Goal: Task Accomplishment & Management: Manage account settings

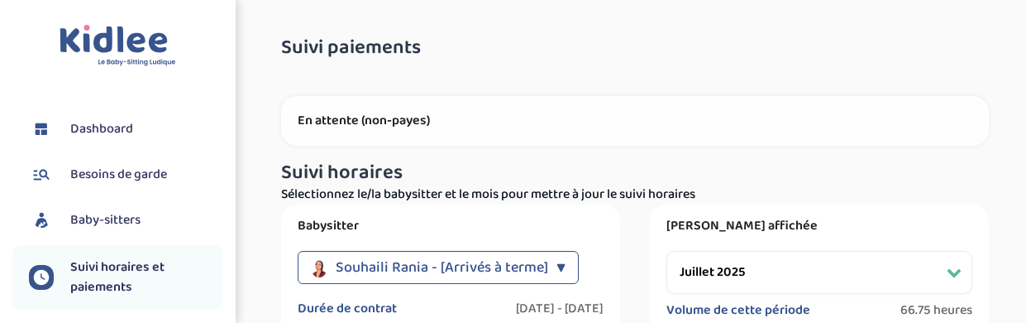
select select "juillet 2025"
click at [144, 216] on link "Baby-sitters" at bounding box center [126, 220] width 194 height 25
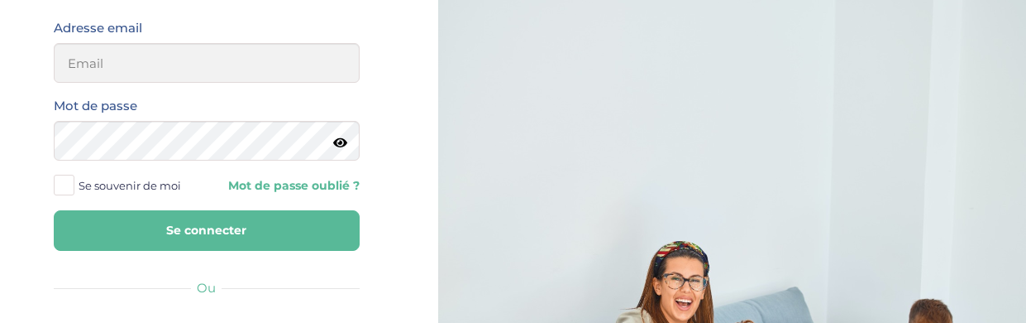
scroll to position [83, 0]
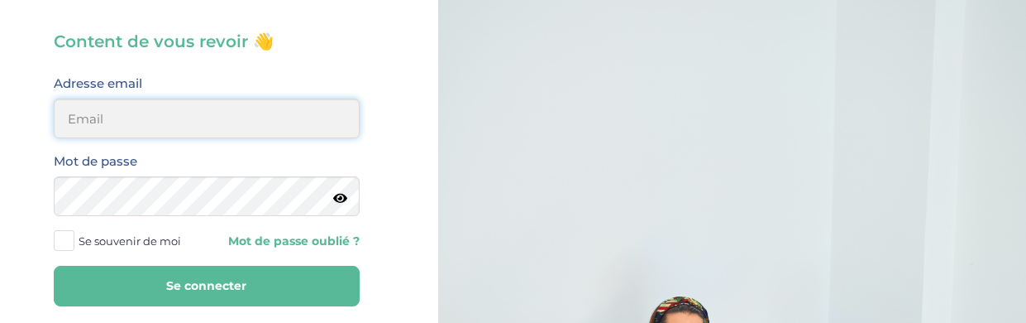
click at [300, 127] on input "email" at bounding box center [207, 118] width 306 height 40
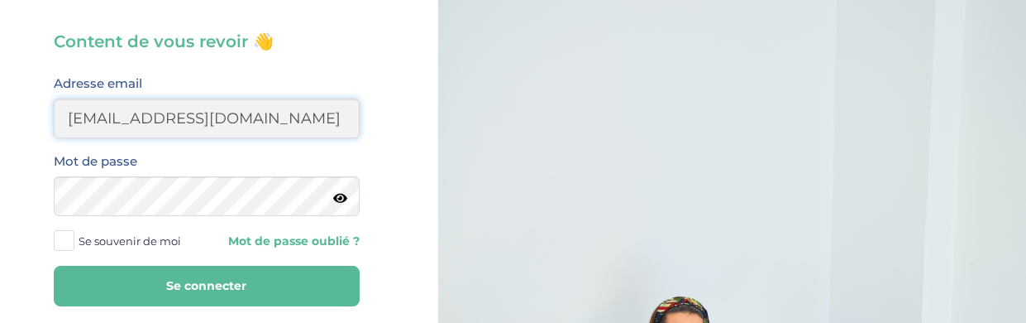
type input "veroapetit@gmail.com"
click at [54, 265] on button "Se connecter" at bounding box center [207, 285] width 306 height 41
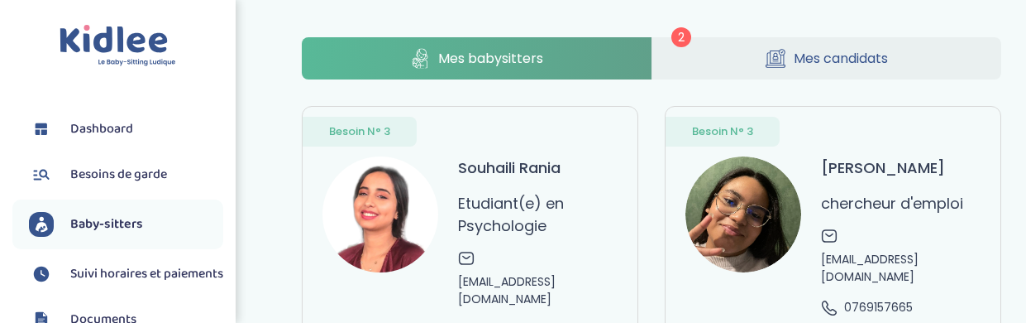
click at [800, 58] on span "Mes candidats" at bounding box center [841, 58] width 94 height 21
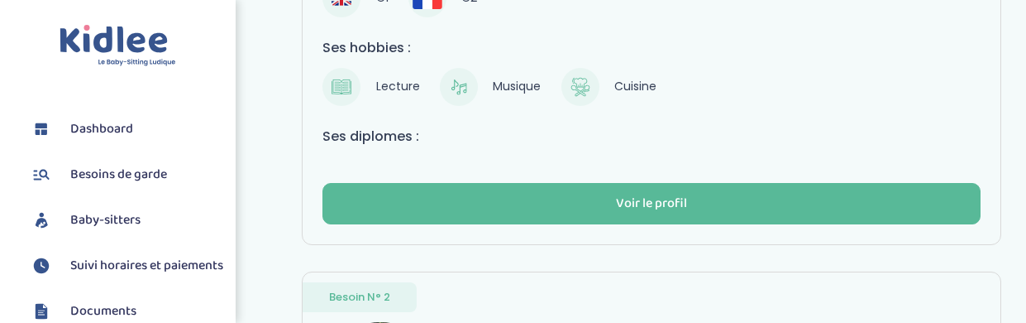
scroll to position [496, 0]
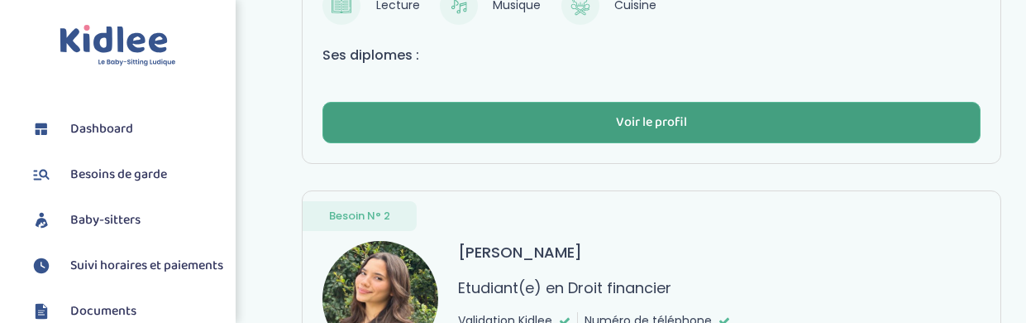
click at [737, 120] on button "Voir le profil" at bounding box center [652, 122] width 658 height 41
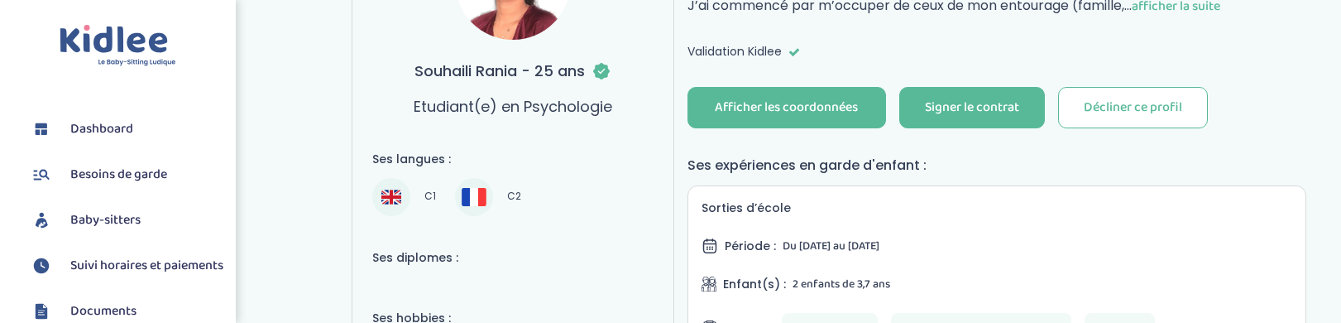
scroll to position [331, 0]
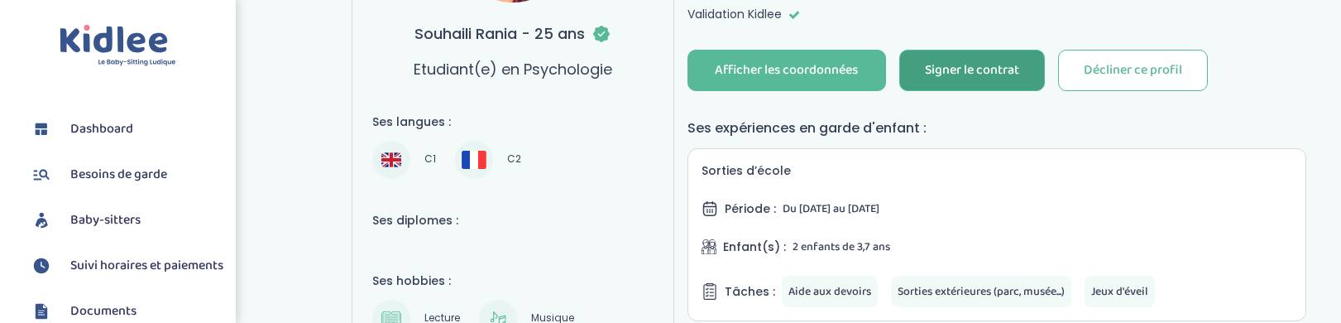
click at [1011, 65] on div "Signer le contrat" at bounding box center [972, 70] width 94 height 19
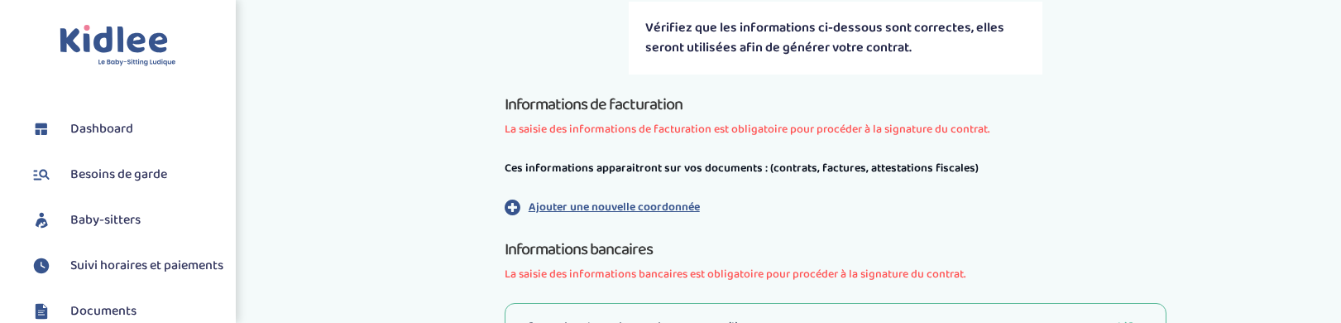
scroll to position [413, 0]
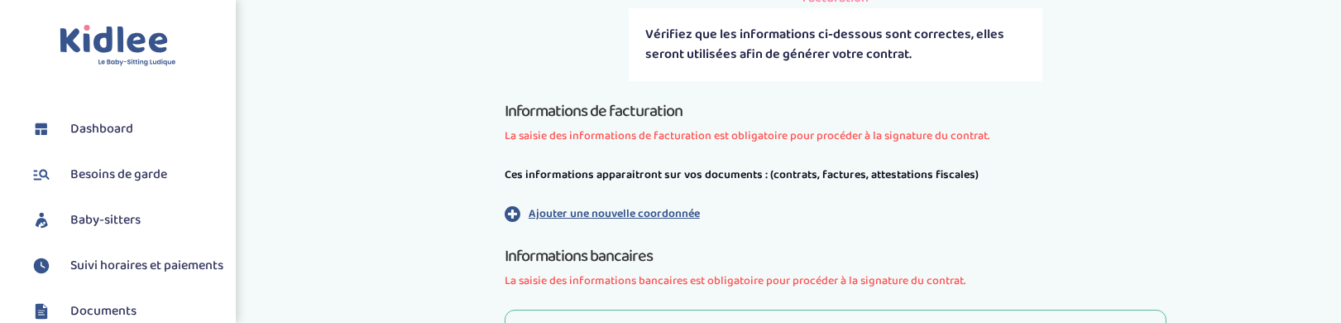
click at [674, 211] on p "Ajouter une nouvelle coordonnée" at bounding box center [613, 213] width 171 height 17
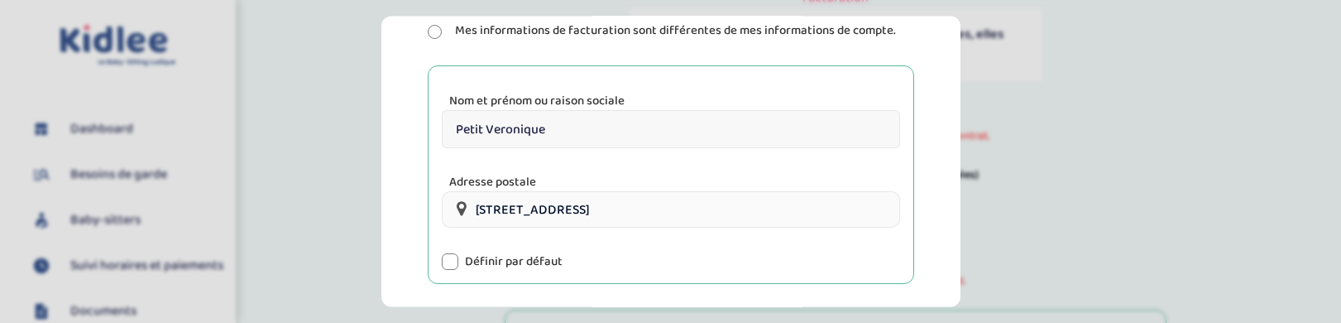
scroll to position [331, 0]
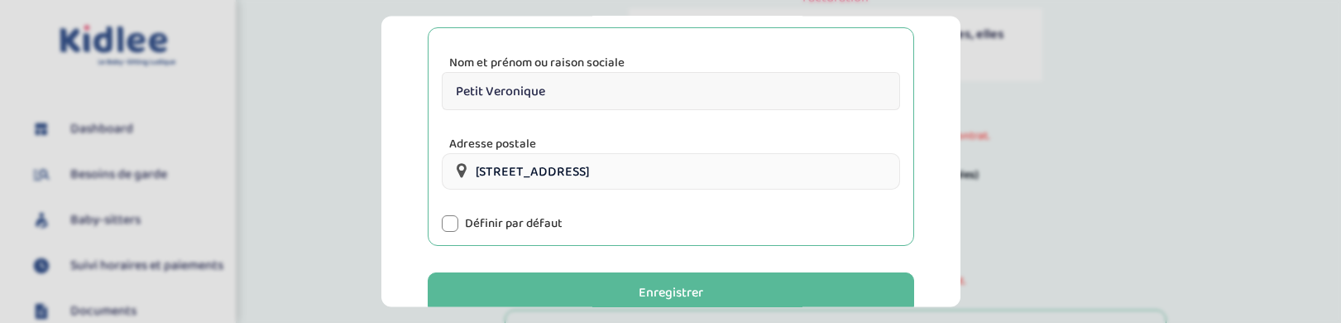
click at [452, 224] on div at bounding box center [450, 224] width 17 height 17
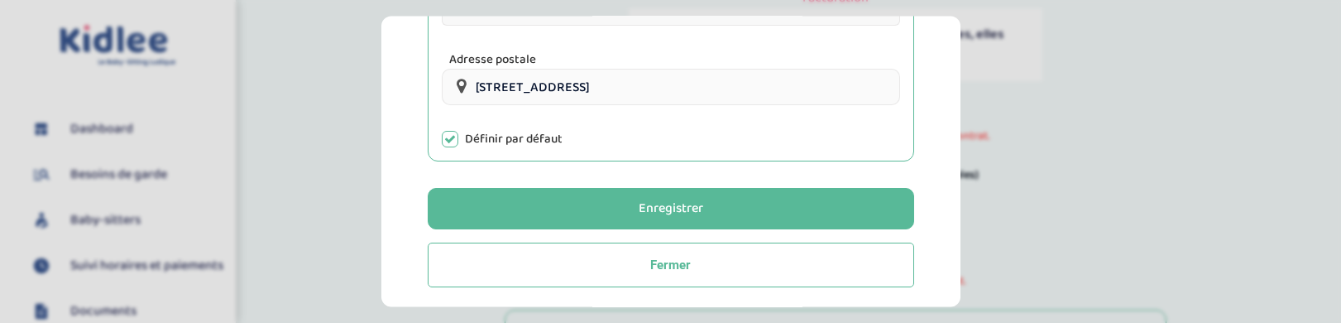
scroll to position [423, 0]
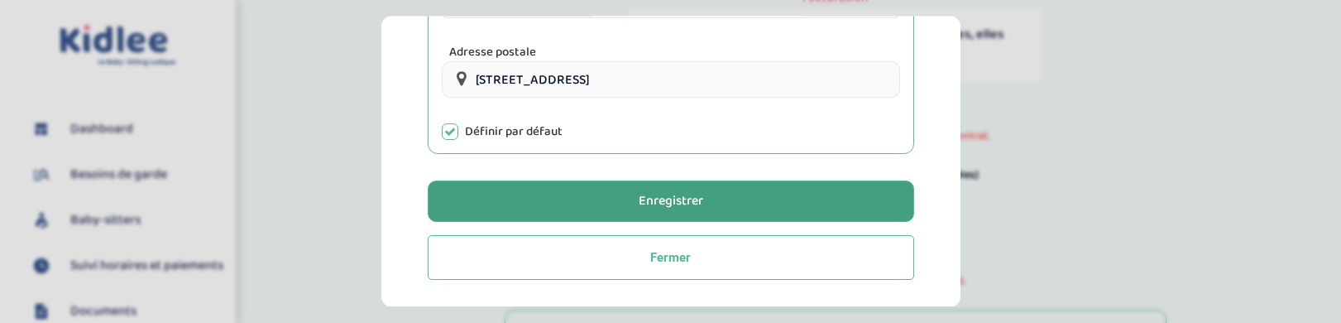
click at [676, 205] on div "Enregistrer" at bounding box center [670, 201] width 65 height 19
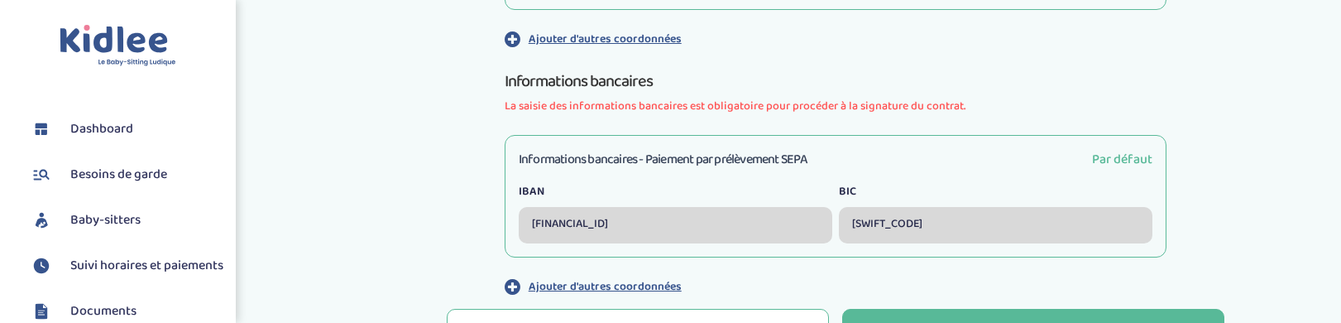
scroll to position [909, 0]
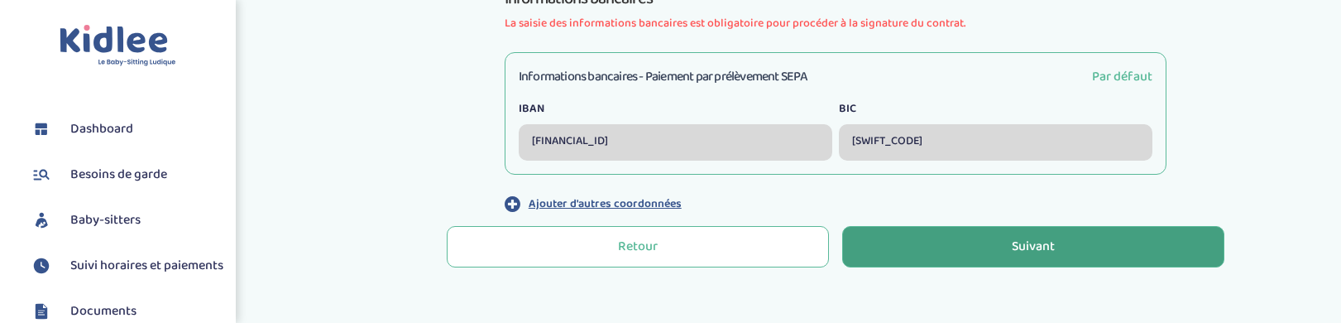
click at [940, 251] on button "Suivant" at bounding box center [1033, 246] width 382 height 41
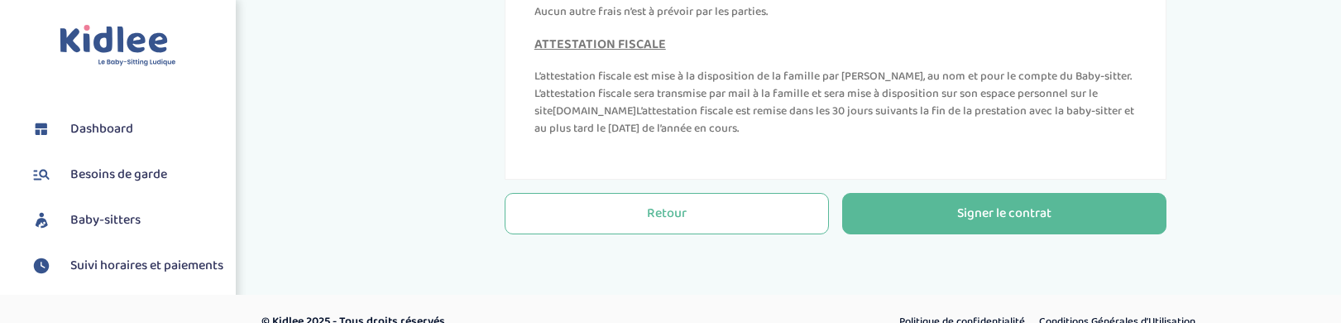
scroll to position [820, 0]
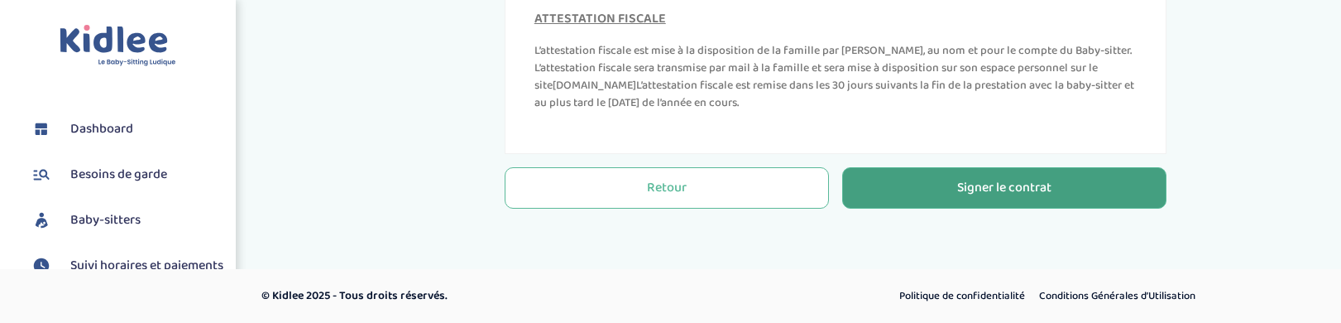
click at [1037, 179] on div "Signer le contrat" at bounding box center [1004, 188] width 94 height 19
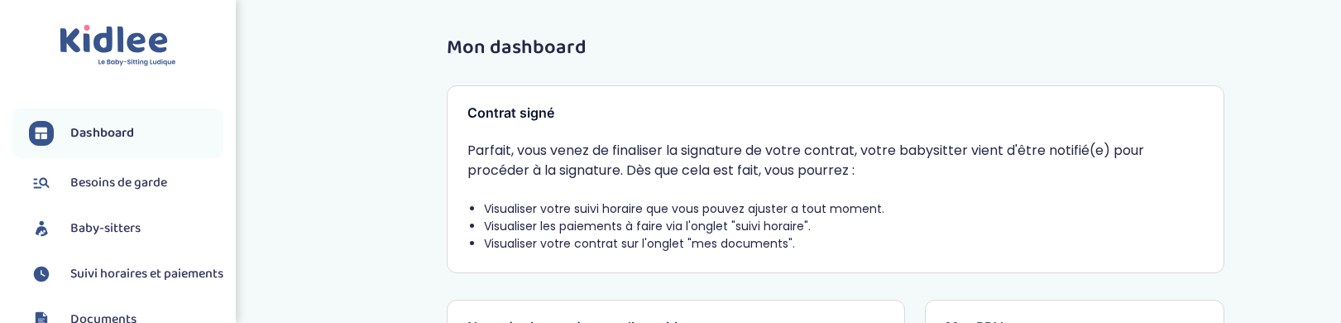
click at [127, 275] on span "Suivi horaires et paiements" at bounding box center [146, 274] width 153 height 20
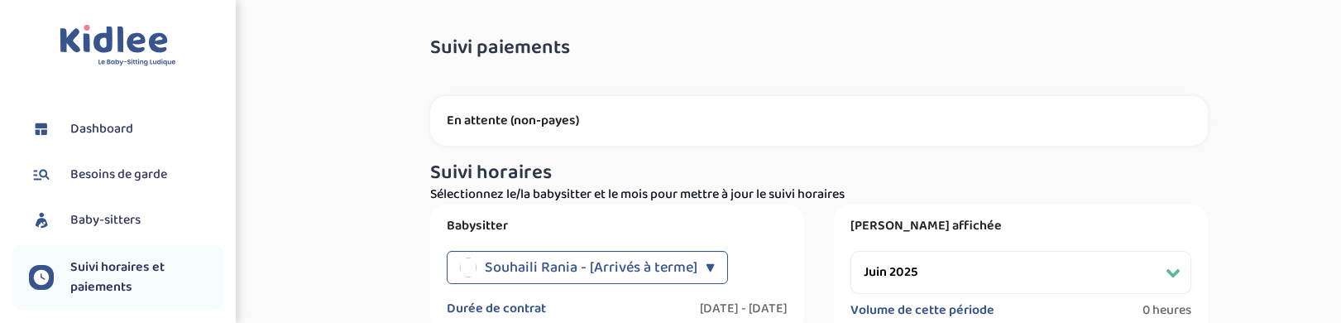
select select "juin 2025"
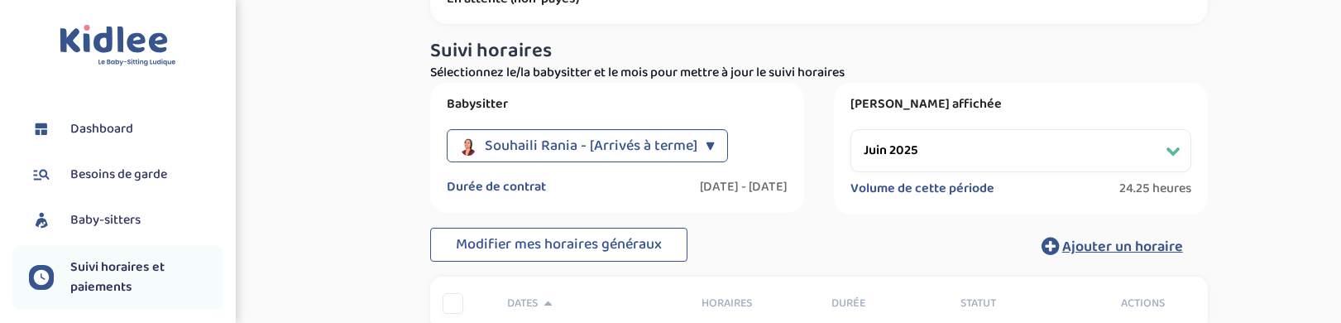
scroll to position [165, 0]
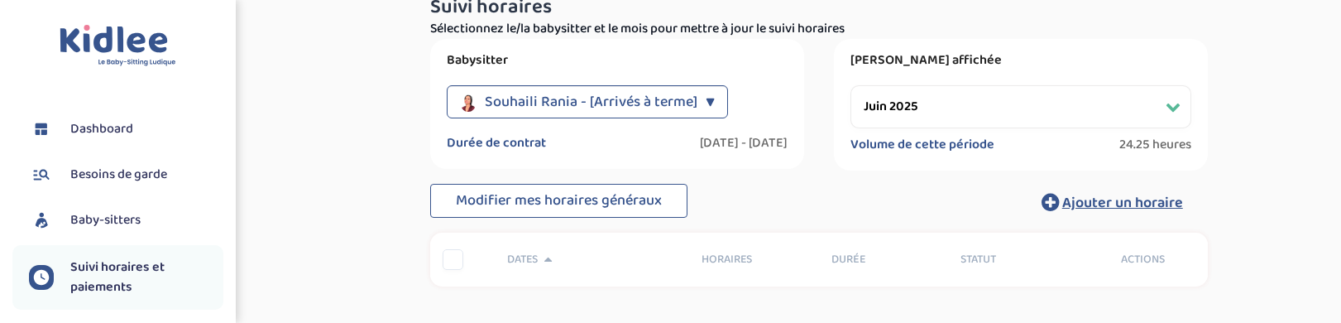
click at [934, 112] on select "Filtrer par mois juin 2025 juillet 2025" at bounding box center [1020, 106] width 341 height 43
click at [127, 122] on span "Dashboard" at bounding box center [101, 129] width 63 height 20
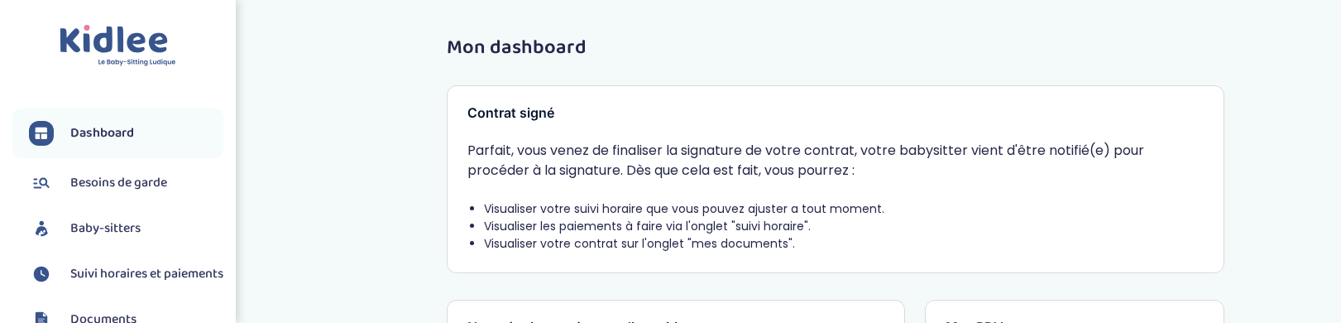
click at [123, 131] on span "Dashboard" at bounding box center [102, 133] width 64 height 20
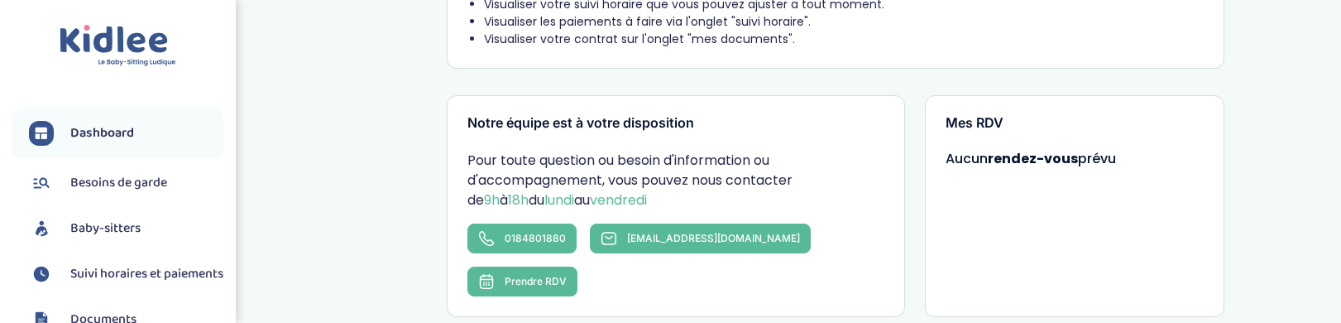
scroll to position [248, 0]
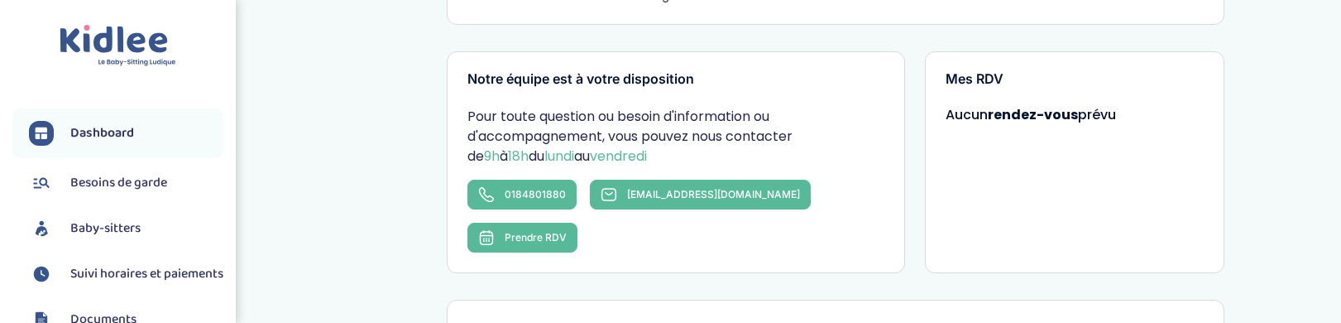
click at [134, 224] on span "Baby-sitters" at bounding box center [105, 228] width 70 height 20
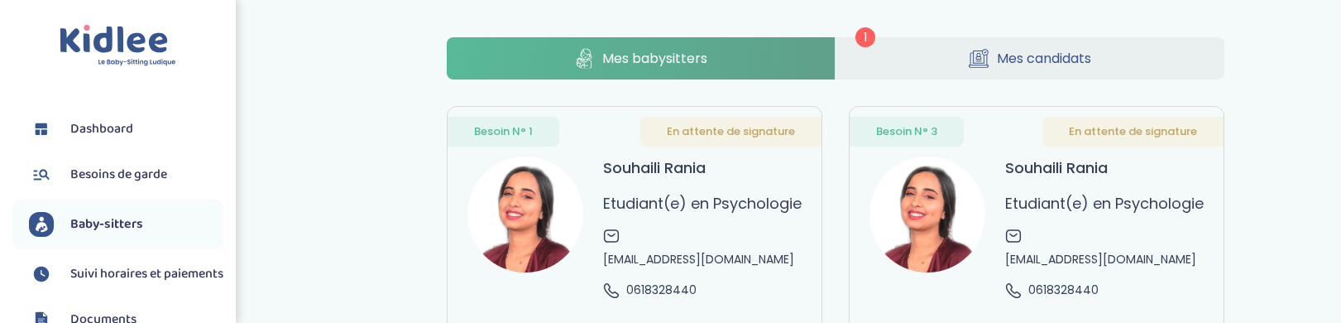
click at [1038, 53] on span "Mes candidats" at bounding box center [1044, 58] width 94 height 21
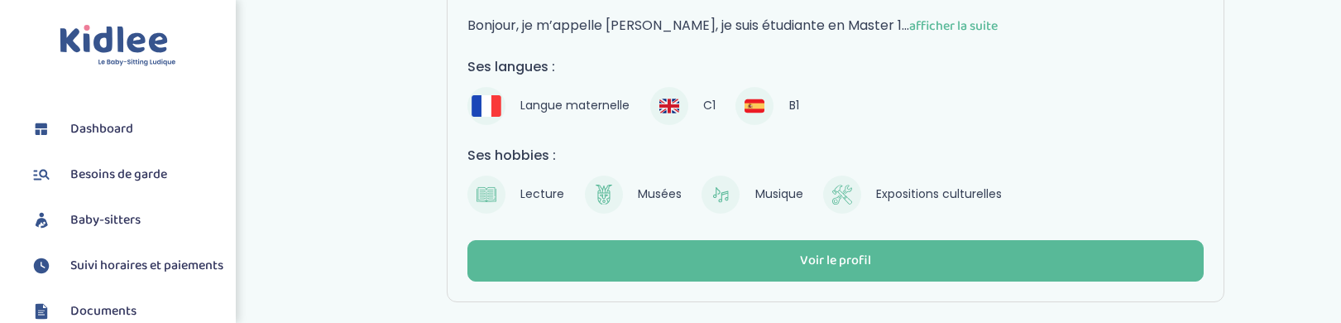
scroll to position [394, 0]
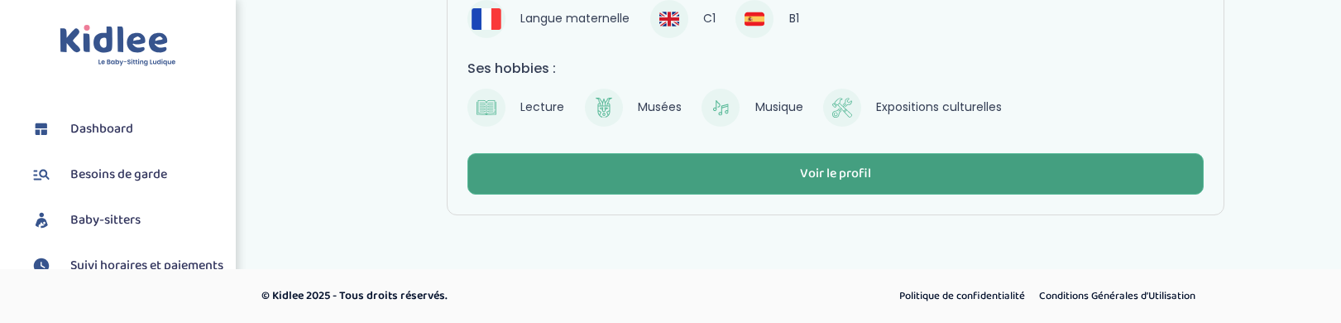
click at [791, 167] on button "Voir le profil" at bounding box center [835, 173] width 736 height 41
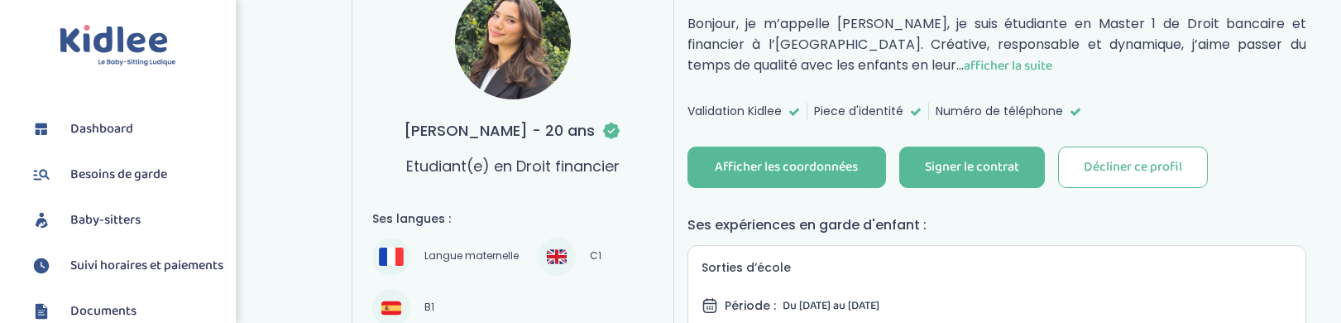
scroll to position [166, 0]
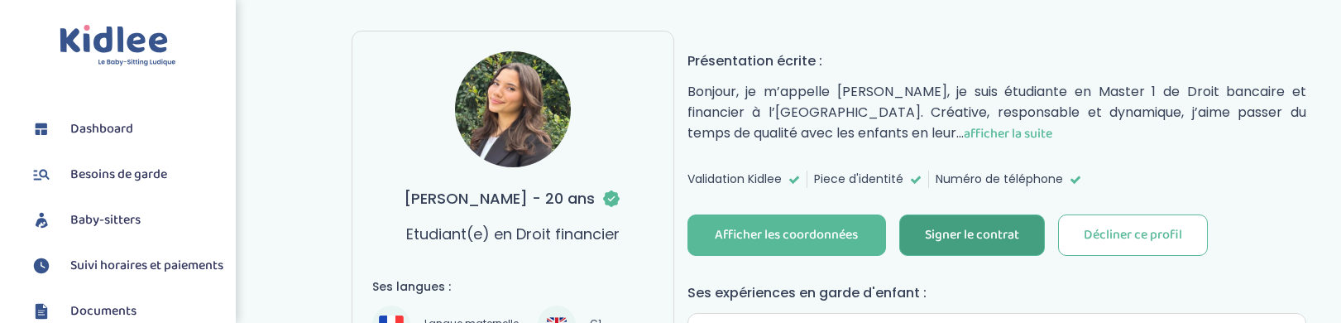
click at [976, 232] on div "Signer le contrat" at bounding box center [972, 235] width 94 height 19
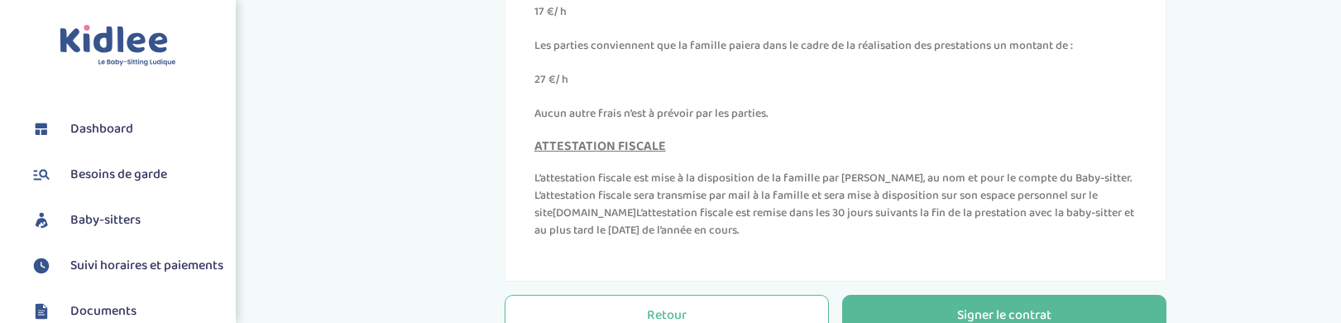
scroll to position [820, 0]
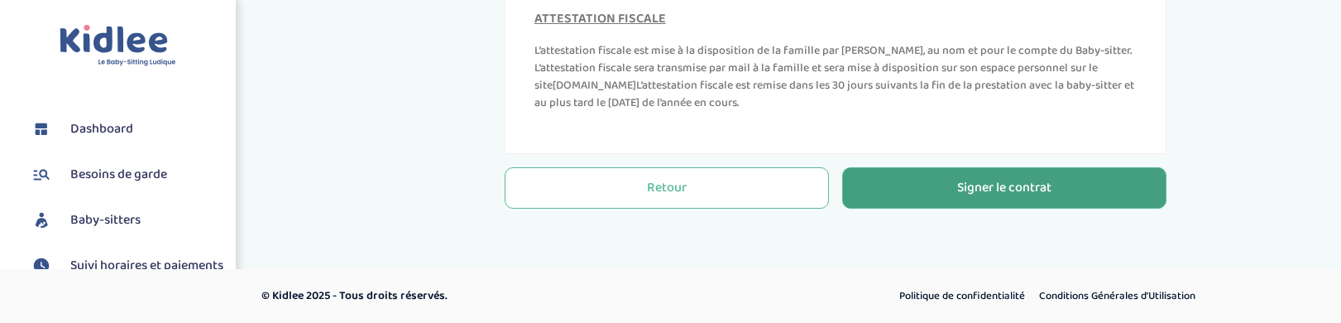
click at [1054, 179] on button "Signer le contrat" at bounding box center [1004, 187] width 324 height 41
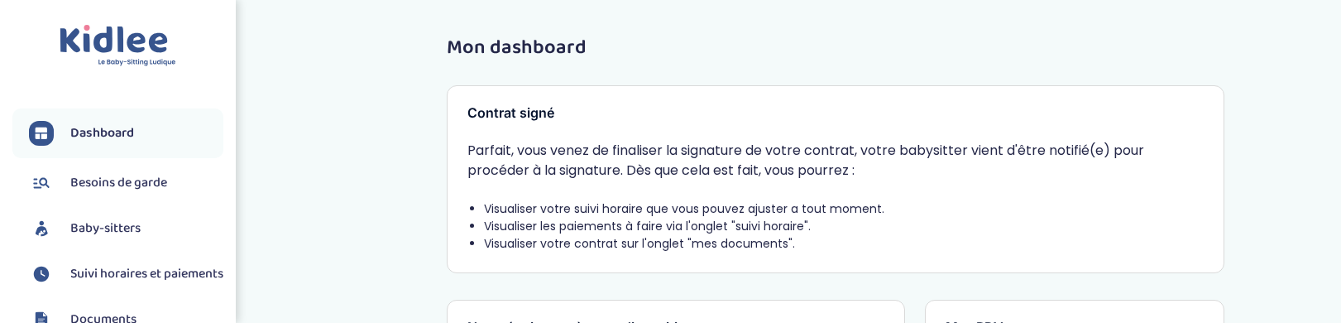
click at [129, 227] on span "Baby-sitters" at bounding box center [105, 228] width 70 height 20
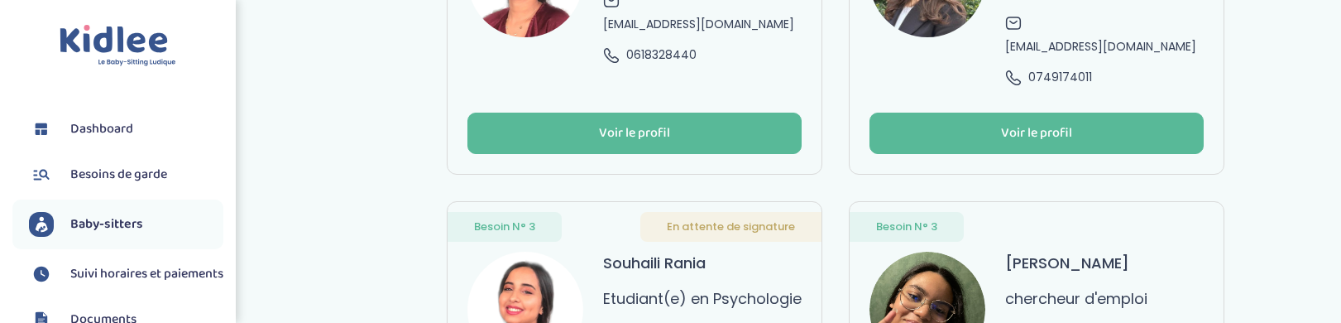
scroll to position [331, 0]
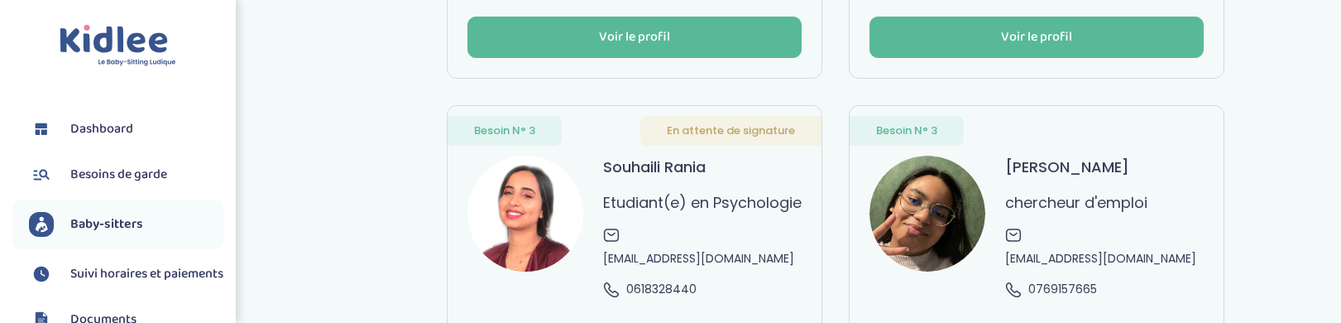
click at [127, 280] on span "Suivi horaires et paiements" at bounding box center [146, 274] width 153 height 20
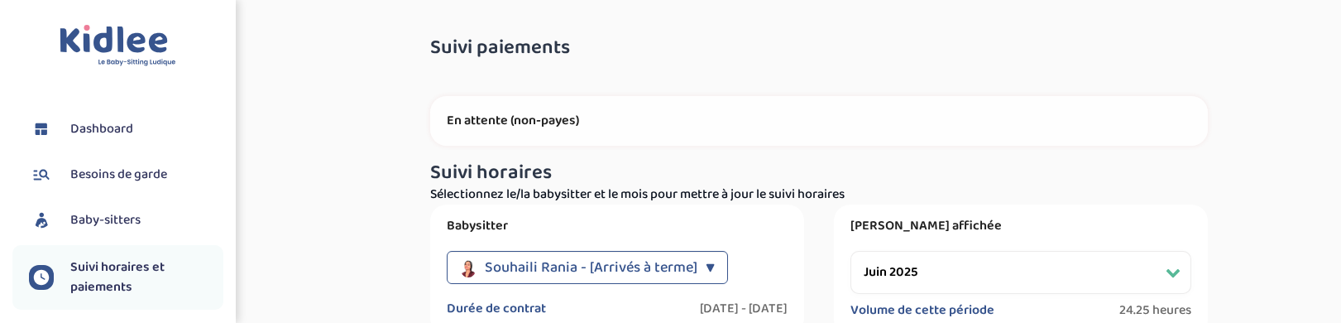
select select "juin 2025"
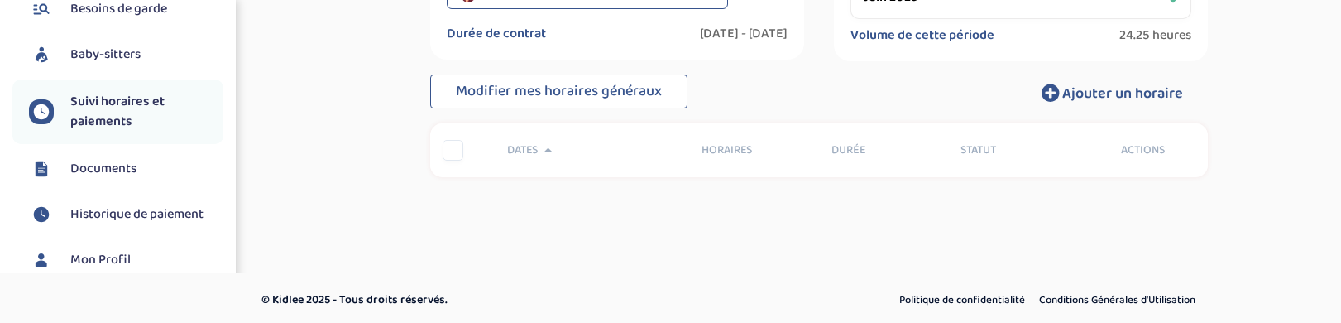
scroll to position [279, 0]
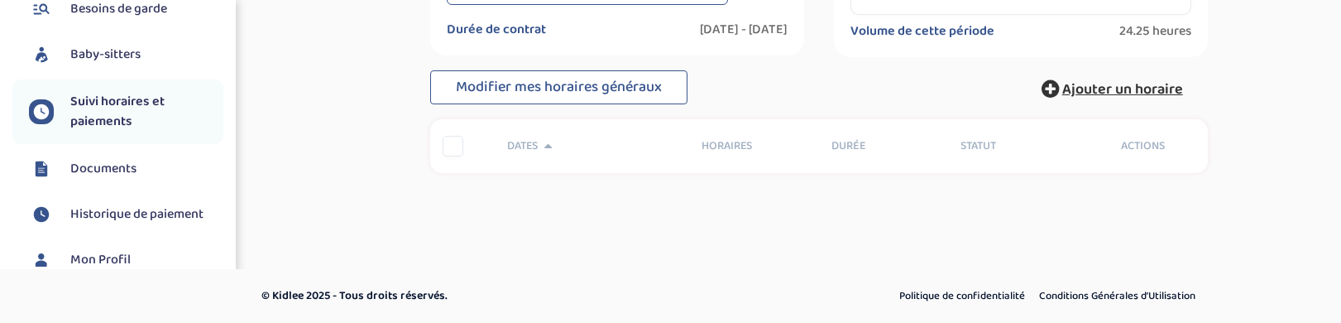
click at [1140, 91] on span "Ajouter un horaire" at bounding box center [1122, 89] width 121 height 23
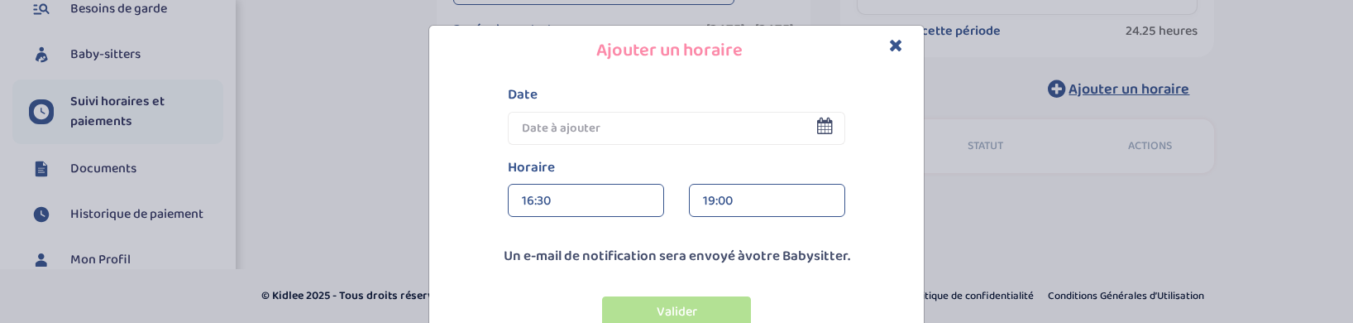
click at [889, 44] on icon "Close" at bounding box center [896, 44] width 14 height 17
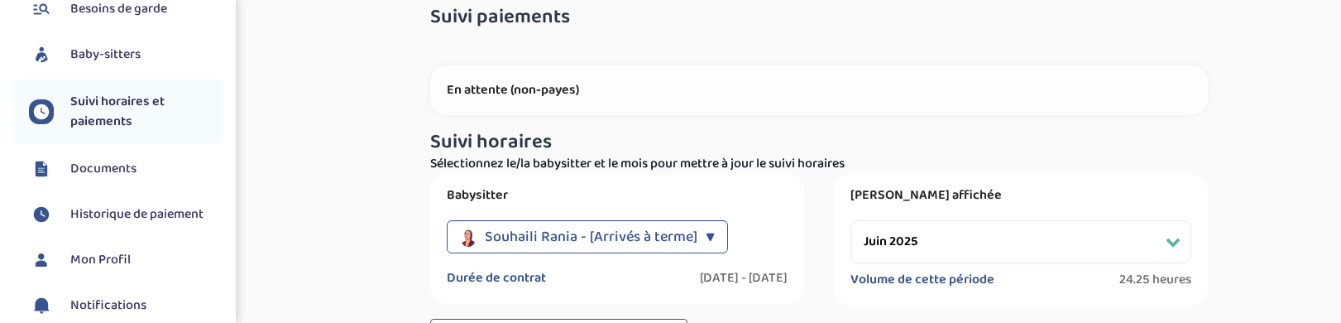
scroll to position [113, 0]
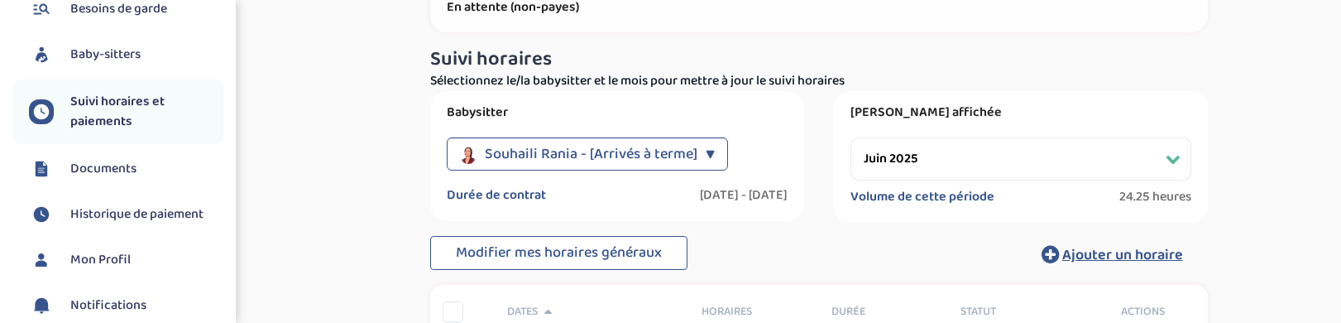
click at [713, 147] on div "▼" at bounding box center [709, 153] width 9 height 33
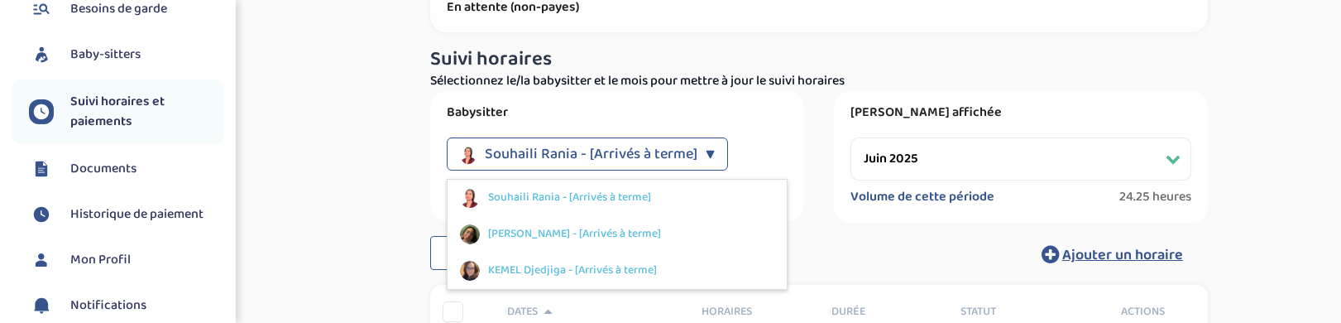
click at [812, 122] on div "Babysitter Souhaili Rania - [Arrivés à terme] ▼ Souhaili Rania - [Arrivés à ter…" at bounding box center [819, 156] width 802 height 131
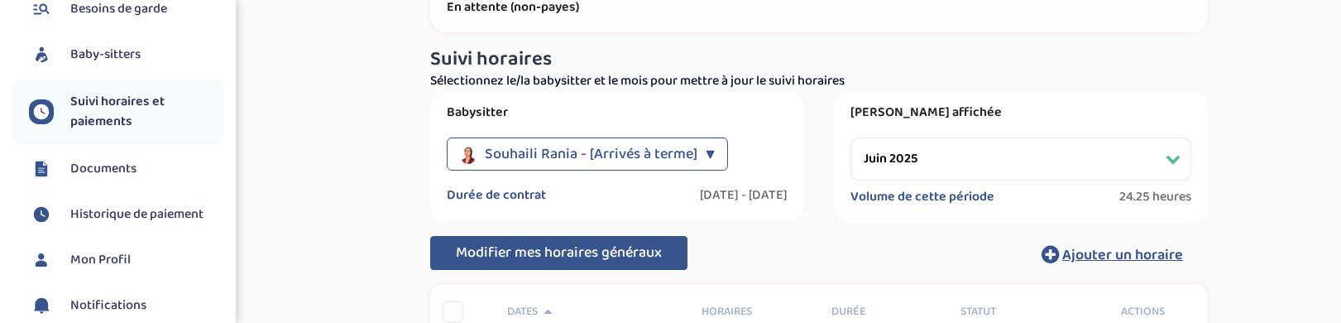
click at [652, 250] on span "Modifier mes horaires généraux" at bounding box center [559, 252] width 206 height 23
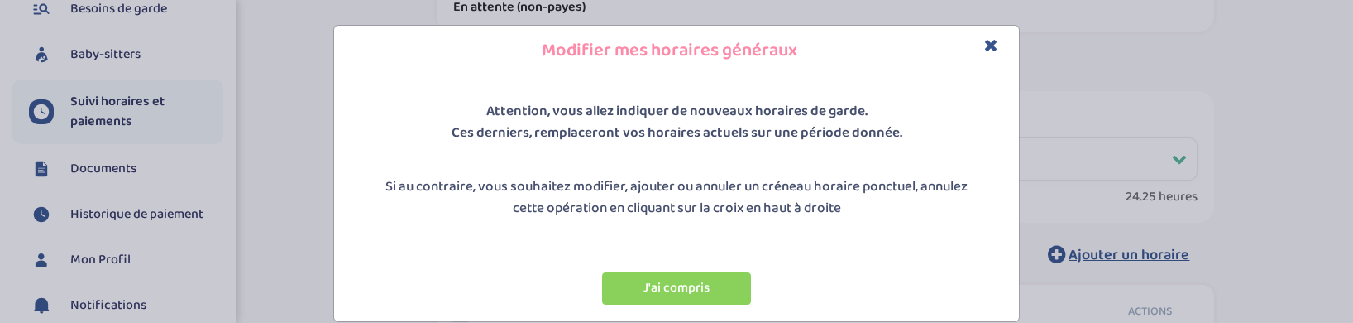
click at [984, 45] on icon "Close" at bounding box center [991, 44] width 14 height 17
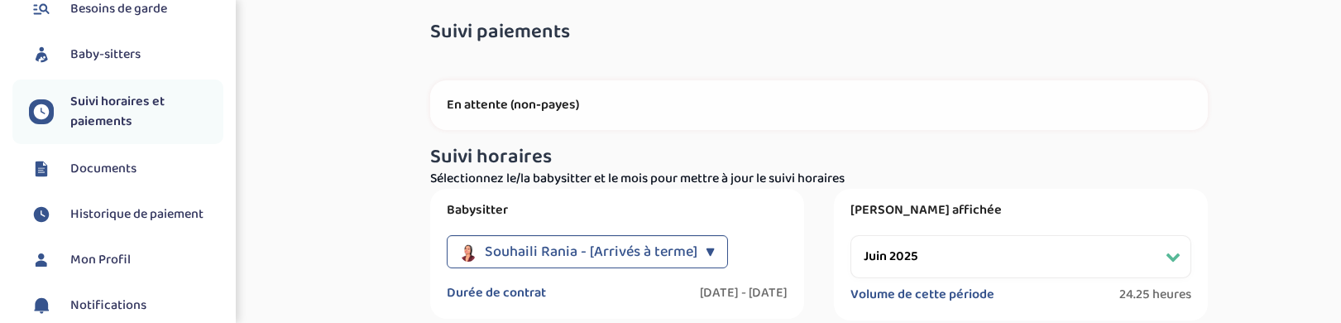
scroll to position [0, 0]
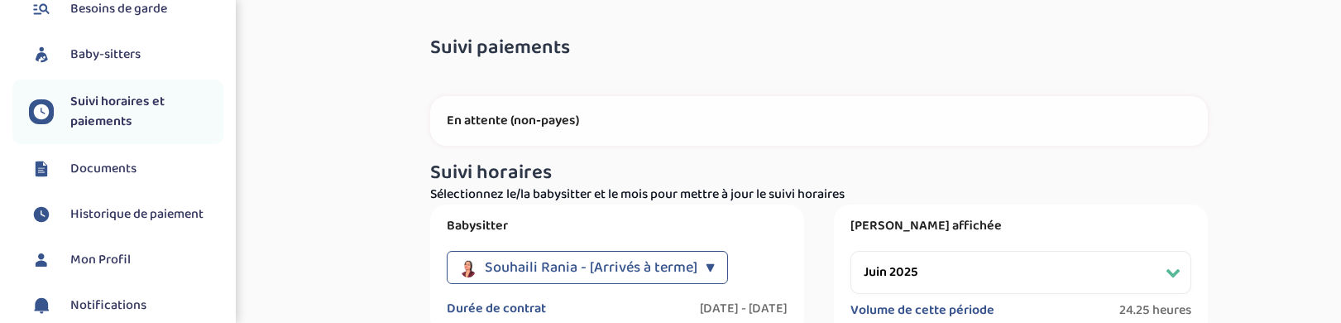
click at [124, 116] on span "Suivi horaires et paiements" at bounding box center [146, 112] width 153 height 40
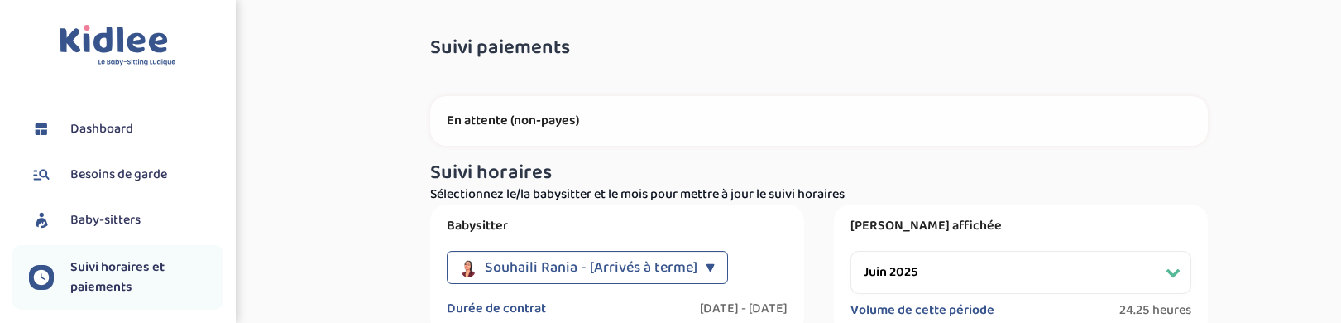
select select "juin 2025"
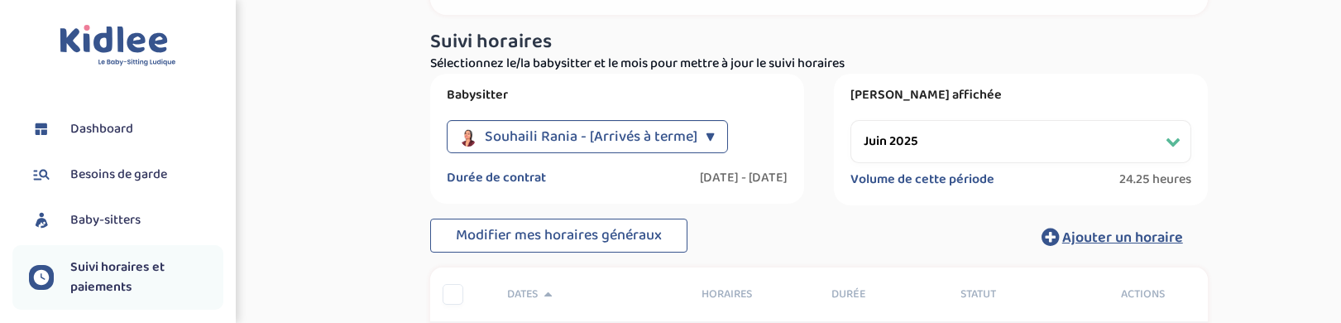
scroll to position [83, 0]
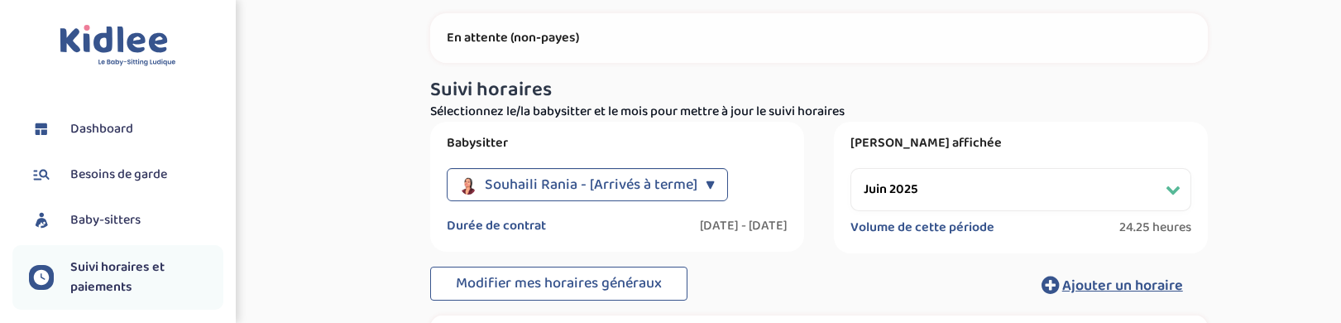
click at [879, 180] on select "Filtrer par mois [DATE] [DATE]" at bounding box center [1020, 189] width 341 height 43
click at [707, 183] on div "▼" at bounding box center [709, 184] width 9 height 33
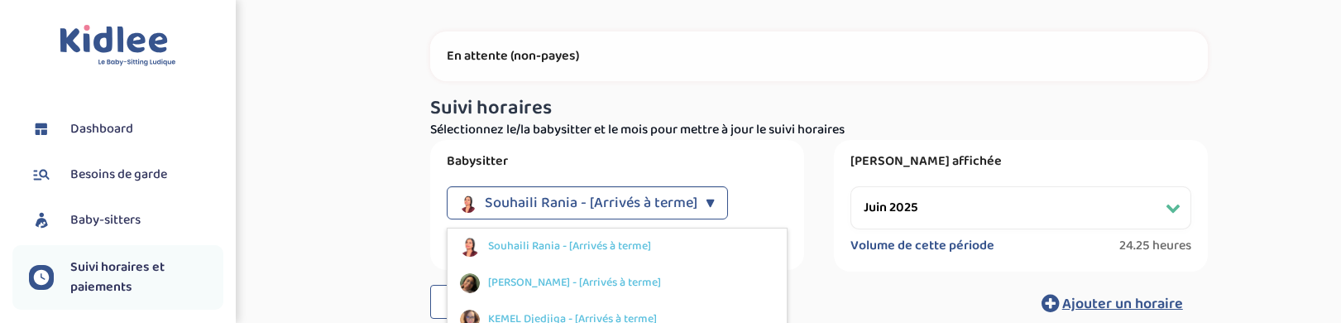
scroll to position [0, 0]
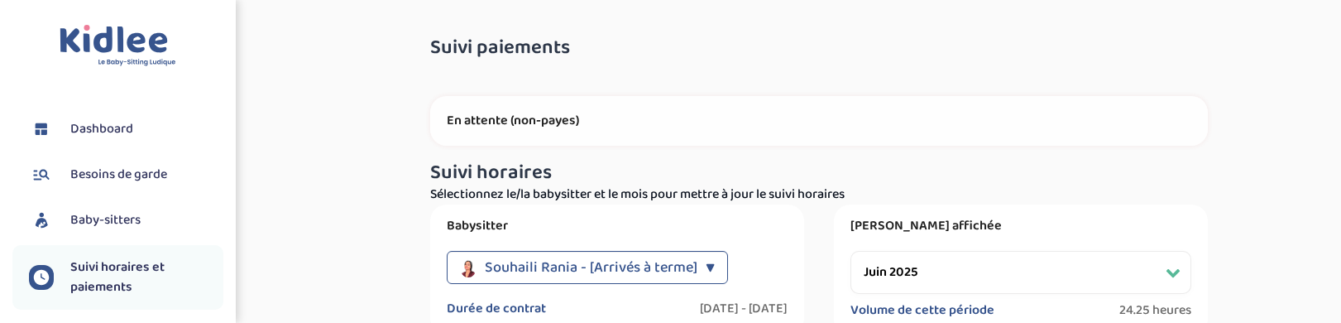
click at [148, 168] on span "Besoins de garde" at bounding box center [118, 175] width 97 height 20
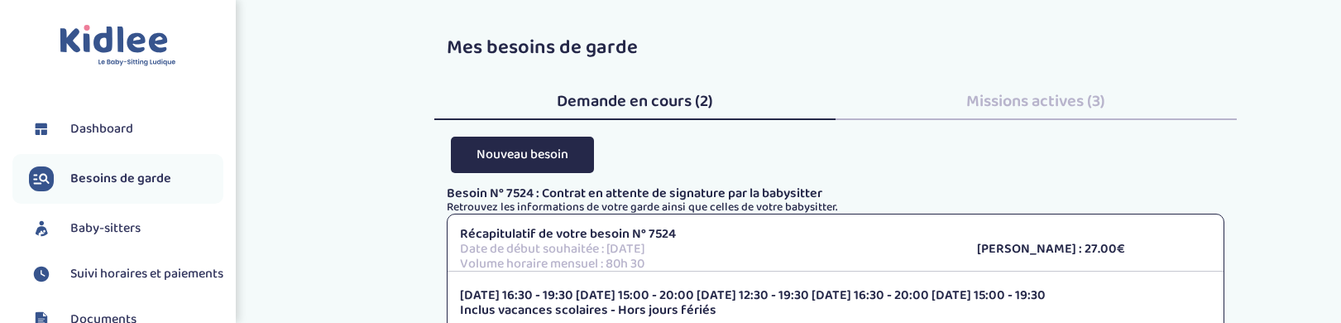
click at [962, 90] on div "Missions actives (3)" at bounding box center [1035, 97] width 401 height 45
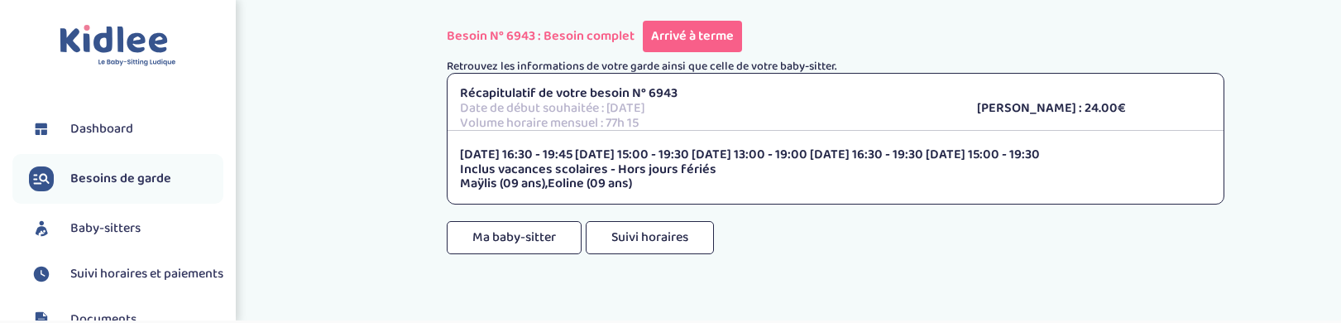
scroll to position [748, 0]
